Goal: Information Seeking & Learning: Learn about a topic

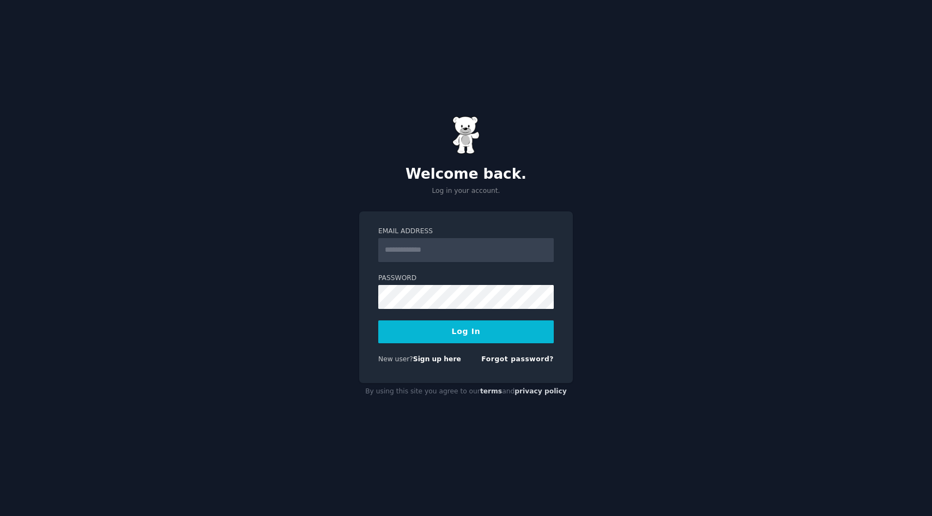
click at [460, 247] on input "Email Address" at bounding box center [465, 250] width 175 height 24
type input "**********"
click at [495, 336] on button "Log In" at bounding box center [465, 331] width 175 height 23
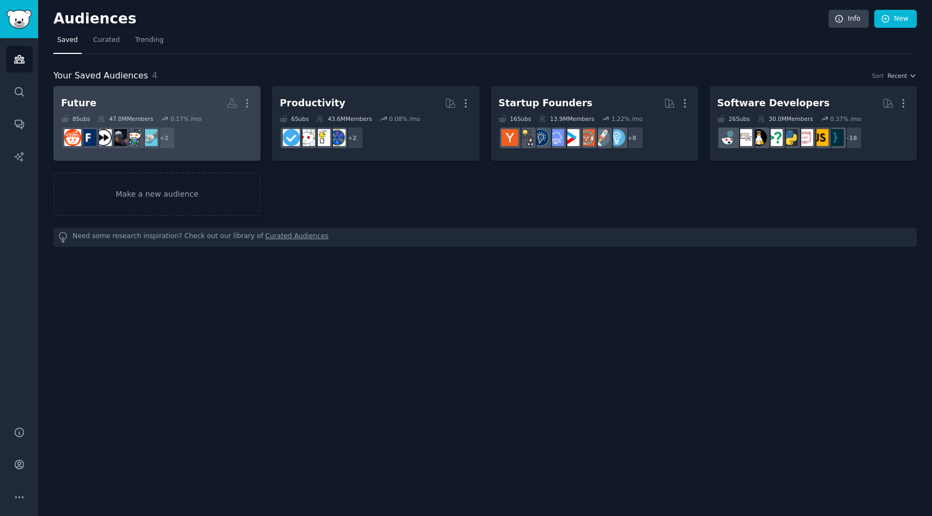
click at [104, 103] on h2 "Future More" at bounding box center [157, 103] width 192 height 19
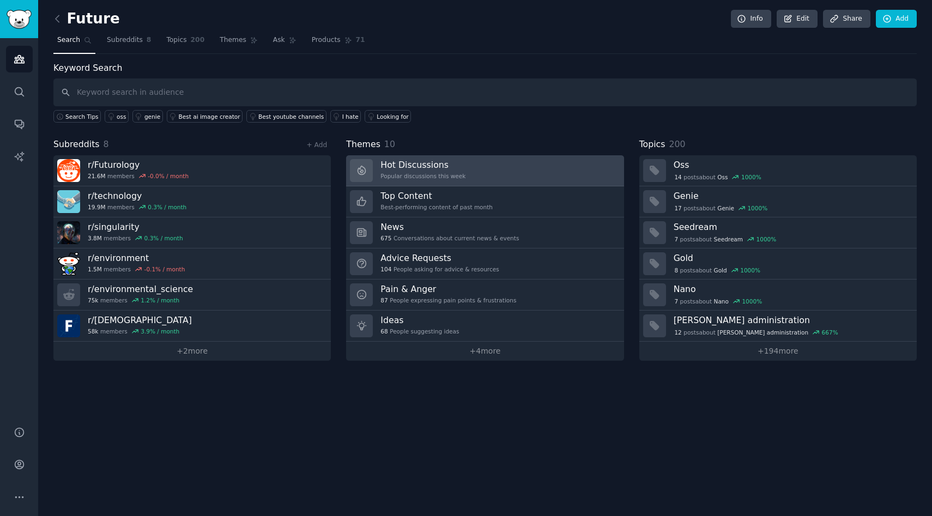
click at [458, 171] on div "Hot Discussions Popular discussions this week" at bounding box center [422, 170] width 85 height 23
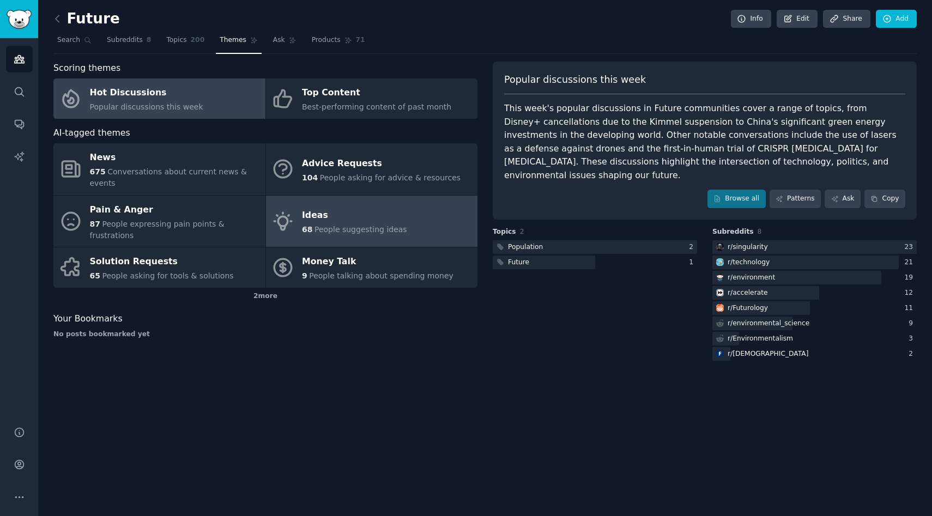
click at [350, 225] on span "People suggesting ideas" at bounding box center [360, 229] width 93 height 9
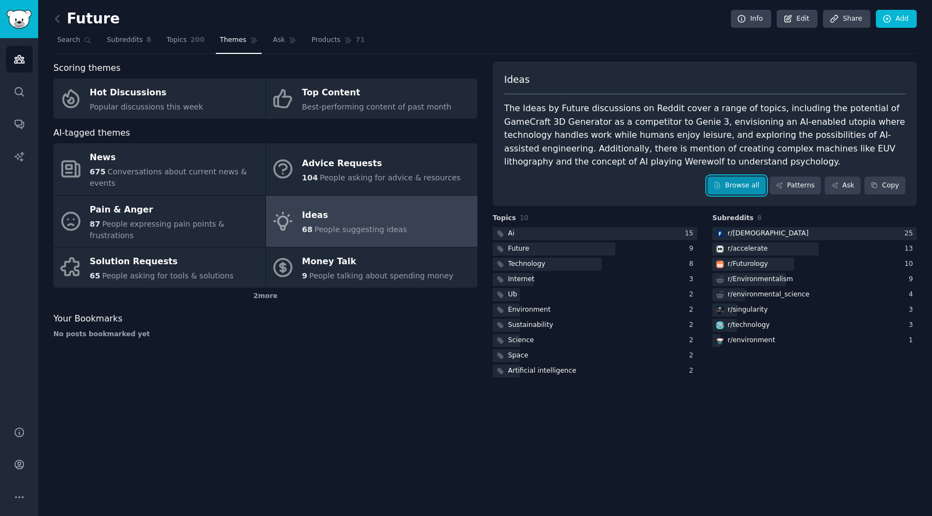
click at [726, 191] on link "Browse all" at bounding box center [736, 186] width 58 height 19
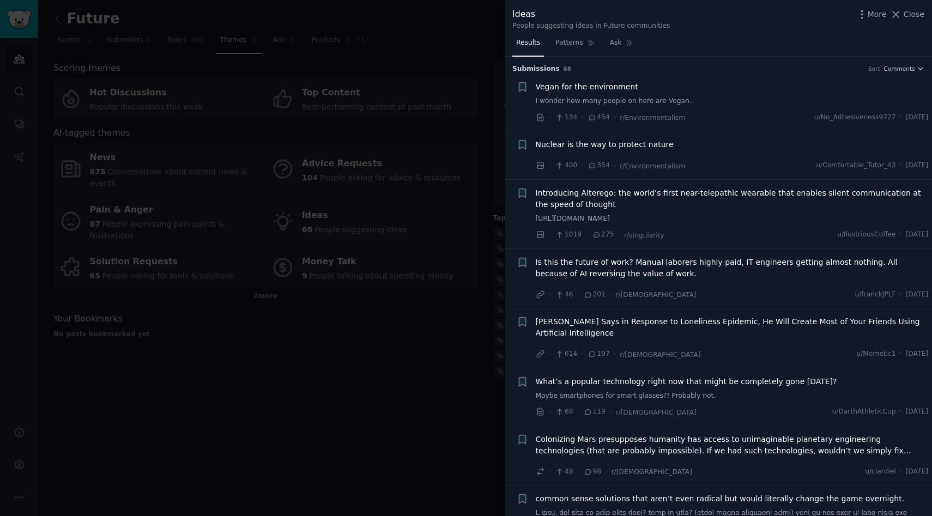
click at [616, 195] on span "Introducing Alterego: the world’s first near-telepathic wearable that enables s…" at bounding box center [732, 198] width 393 height 23
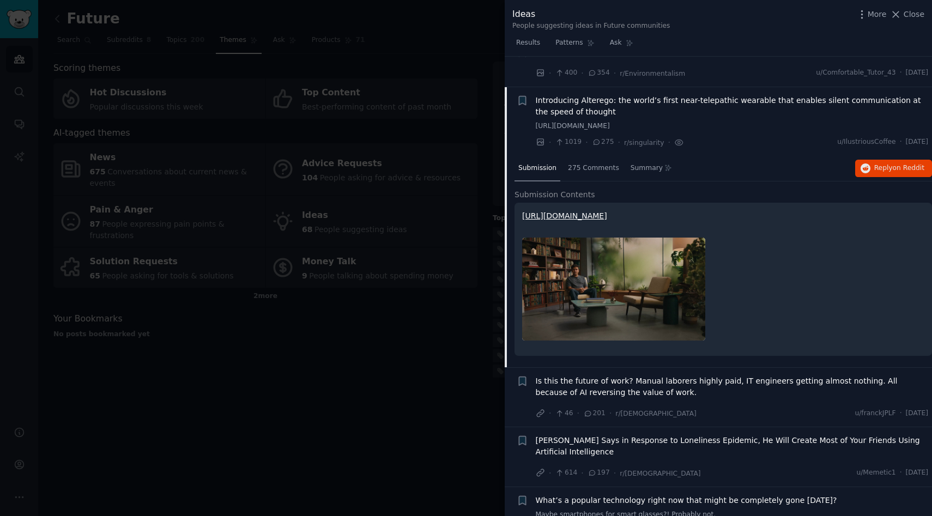
scroll to position [123, 0]
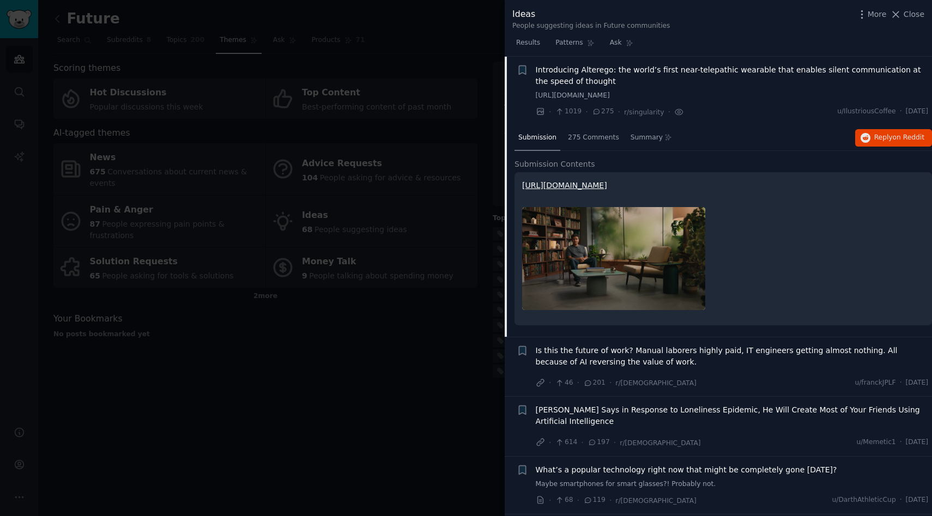
click at [607, 186] on link "[URL][DOMAIN_NAME]" at bounding box center [564, 185] width 85 height 9
